Goal: Task Accomplishment & Management: Manage account settings

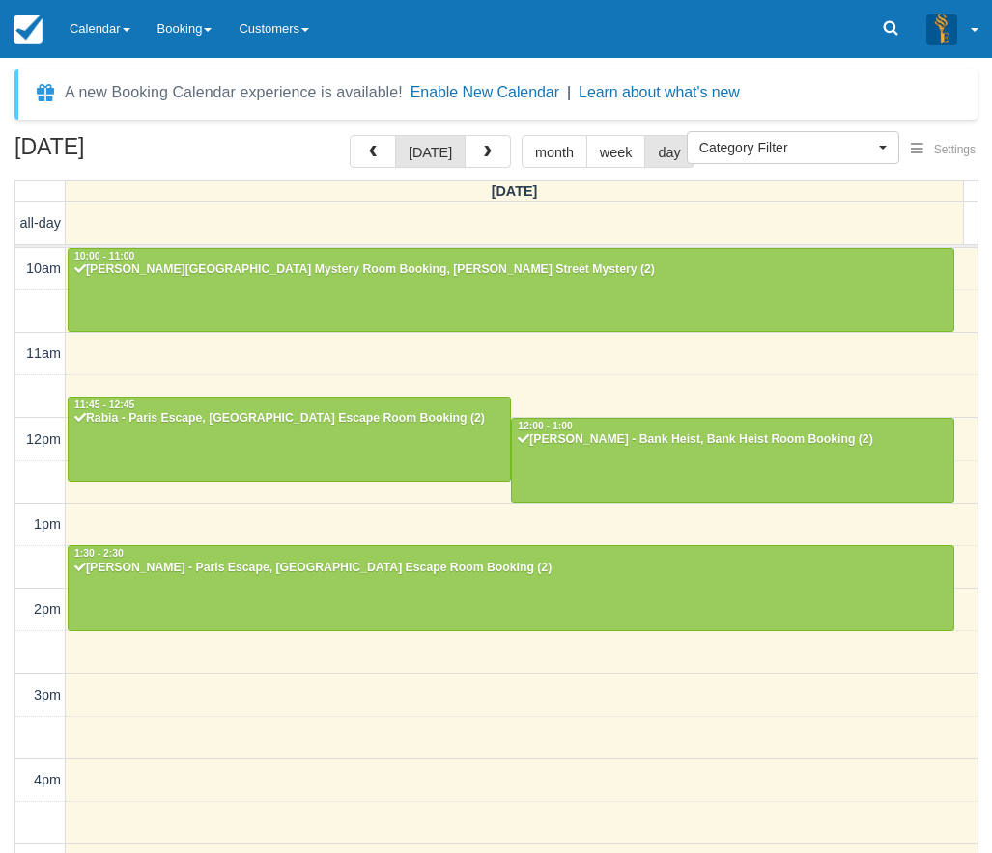
select select
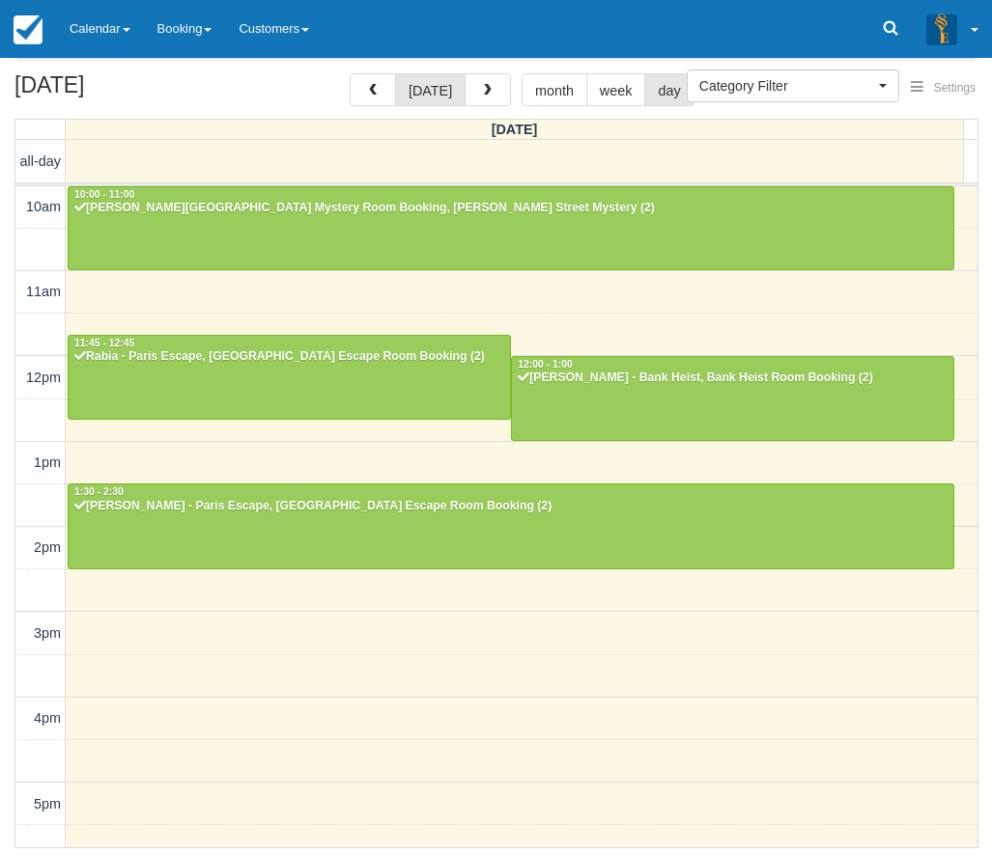
scroll to position [404, 0]
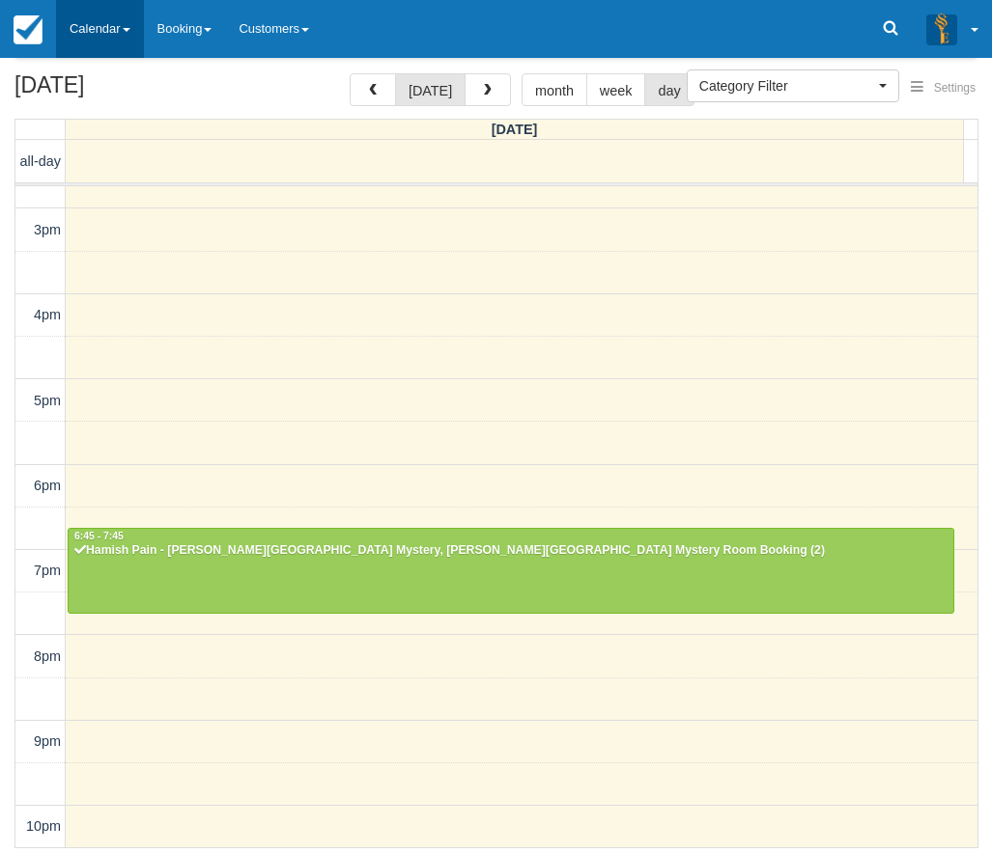
click at [87, 38] on link "Calendar" at bounding box center [100, 29] width 88 height 58
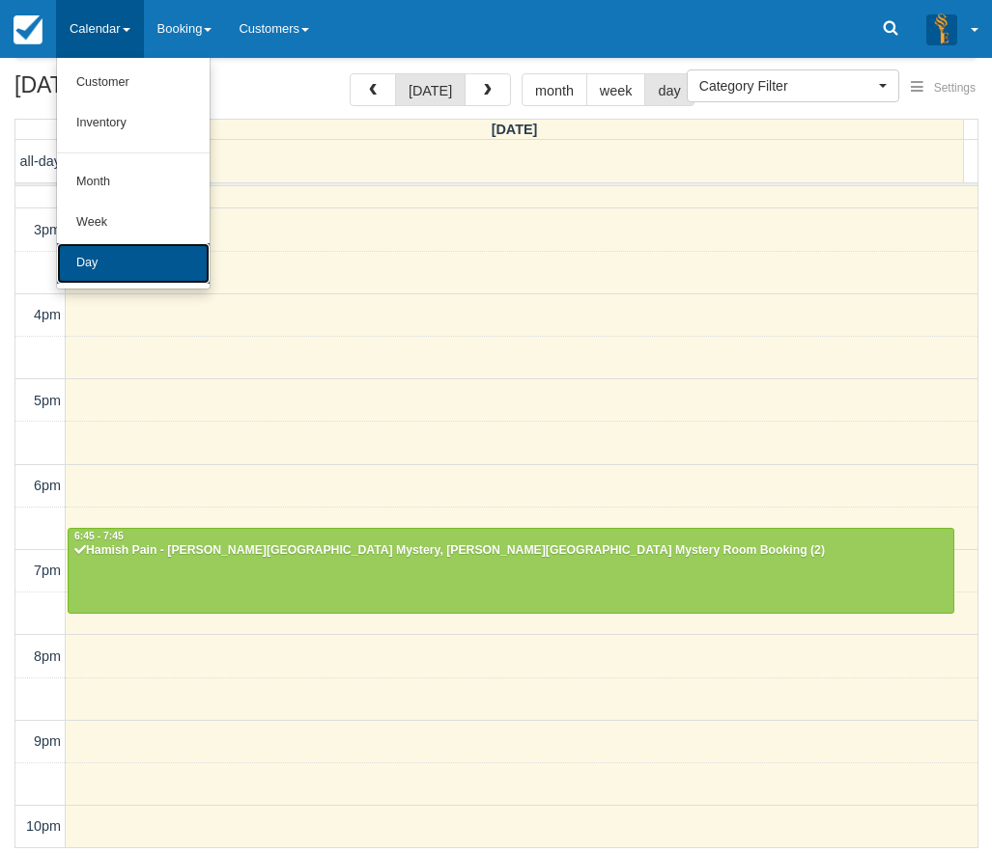
click at [126, 256] on link "Day" at bounding box center [133, 263] width 153 height 41
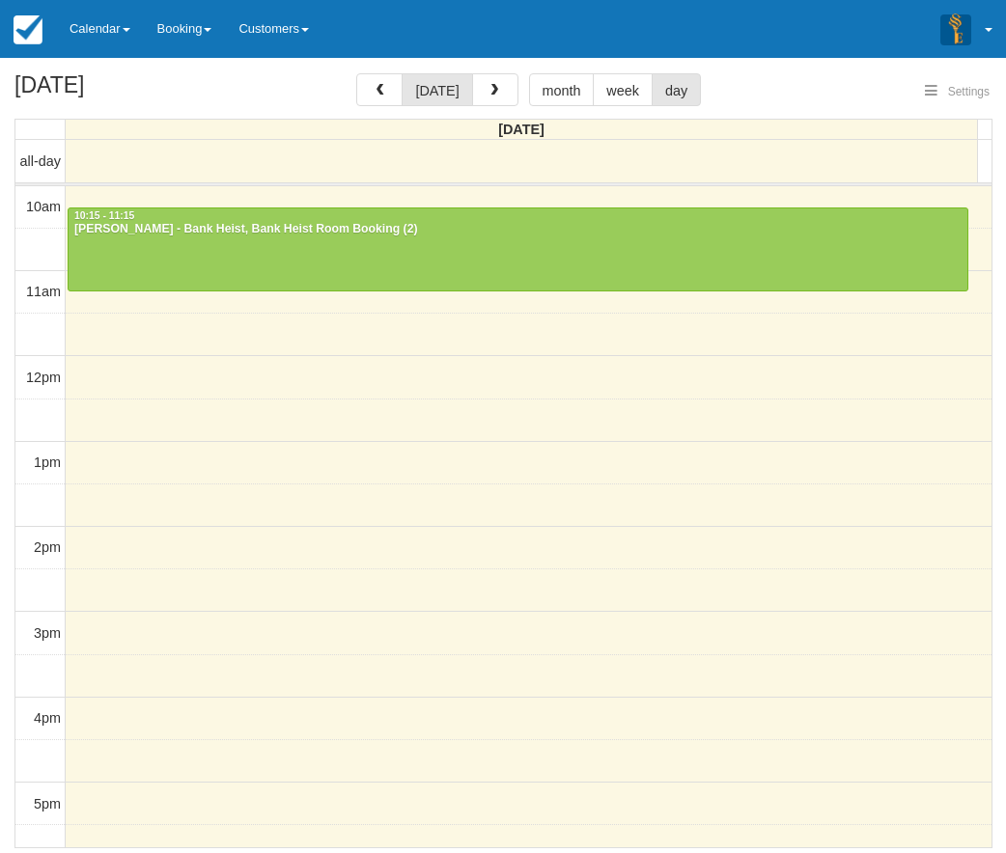
select select
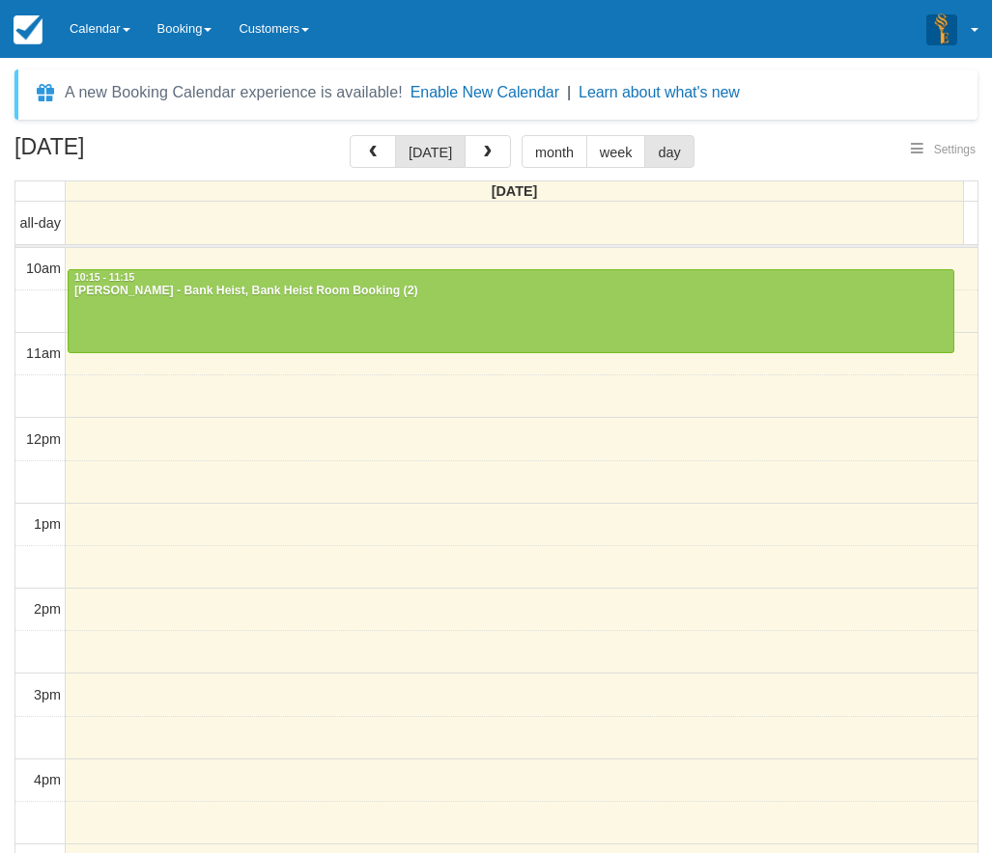
select select
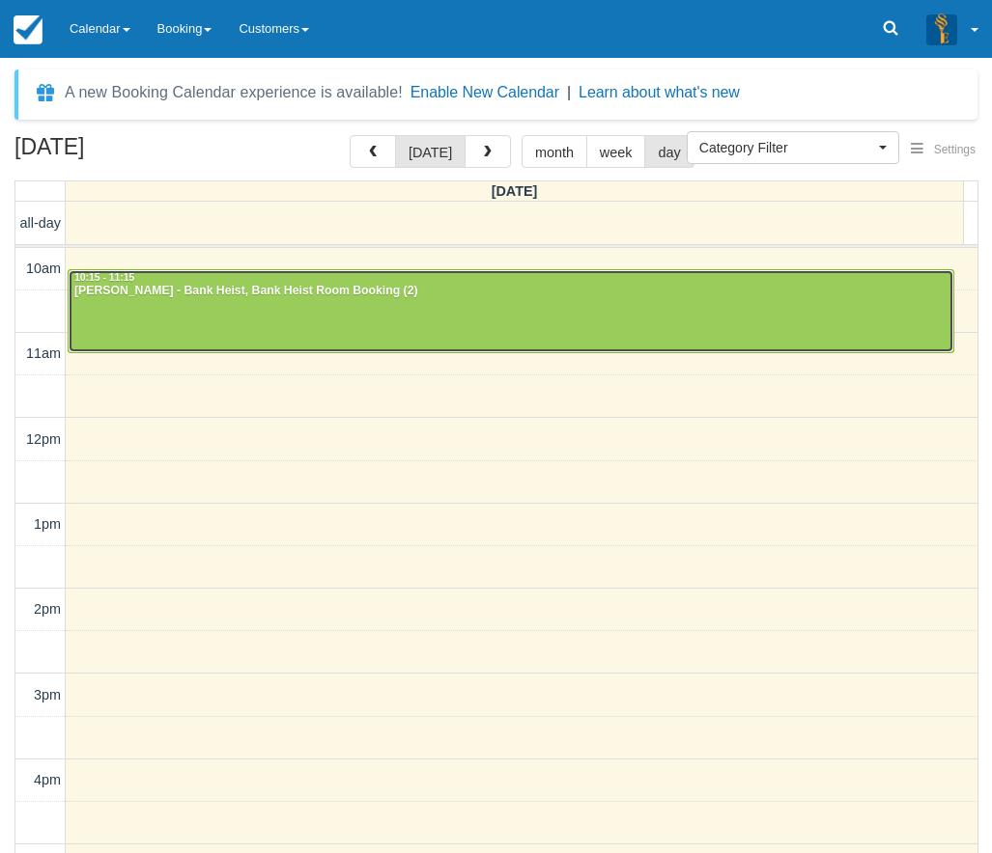
click at [291, 302] on div at bounding box center [511, 311] width 884 height 83
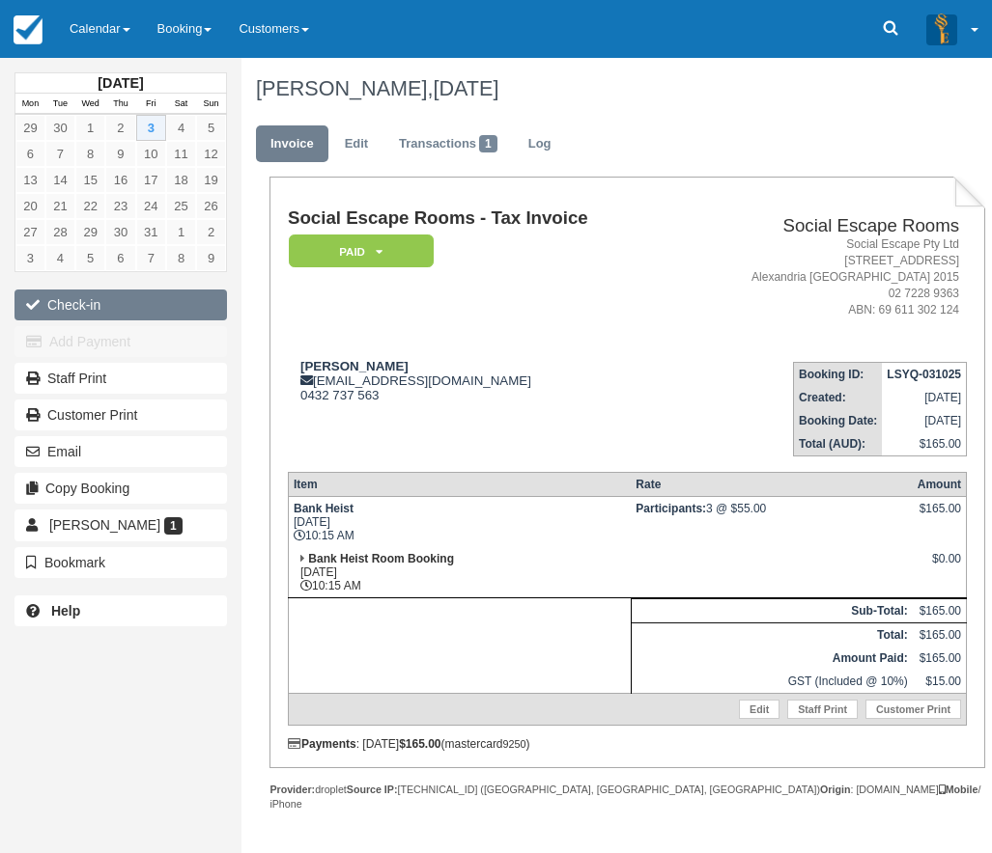
click at [112, 303] on button "Check-in" at bounding box center [120, 305] width 212 height 31
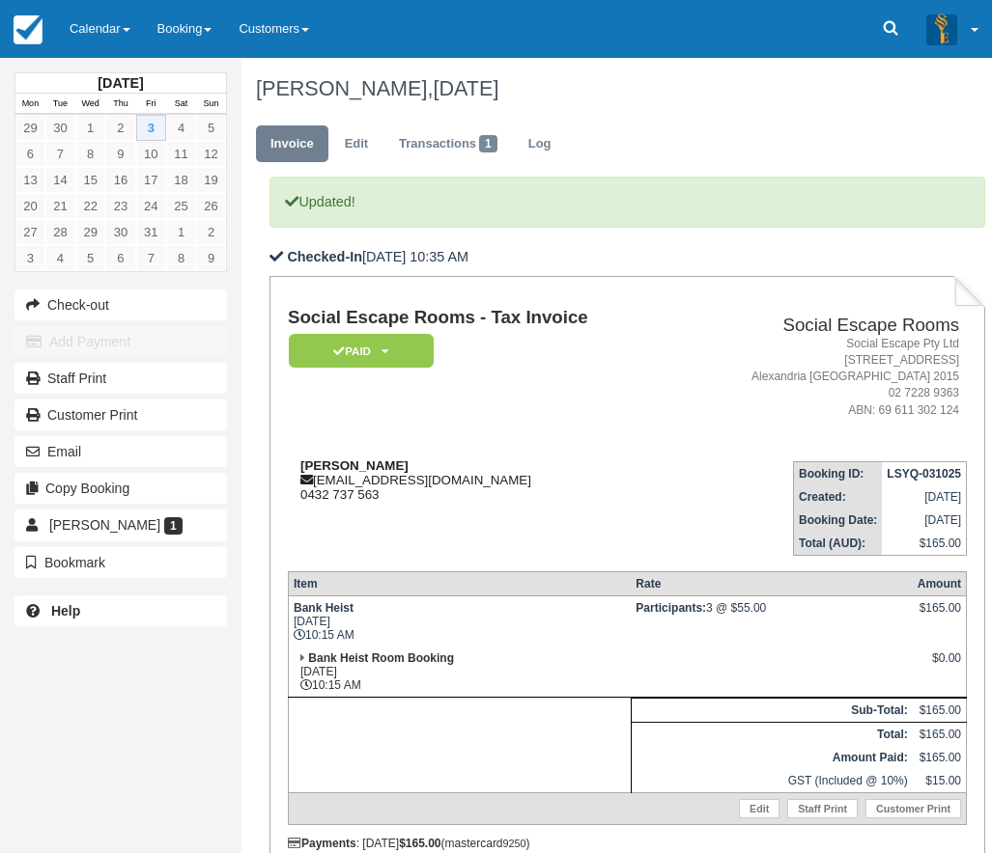
click at [533, 468] on div "Jodie Cooper jodiecooper42@gmail.com 0432 737 563" at bounding box center [482, 480] width 389 height 43
